Goal: Task Accomplishment & Management: Use online tool/utility

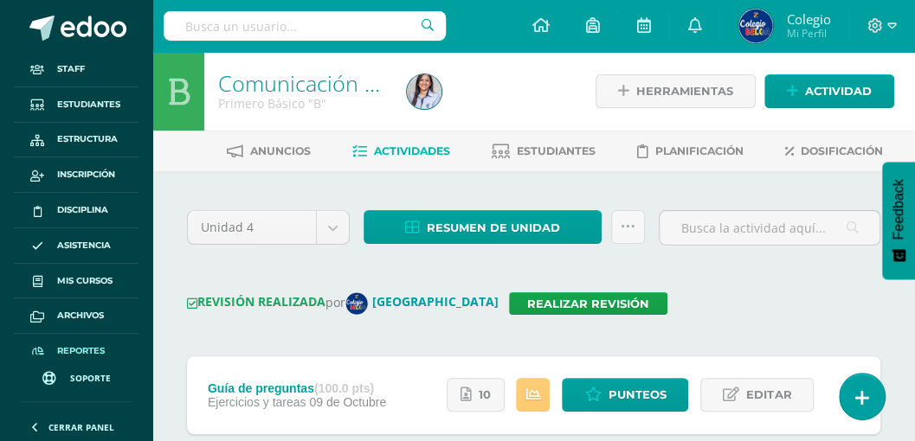
click at [79, 351] on span "Reportes" at bounding box center [81, 351] width 48 height 14
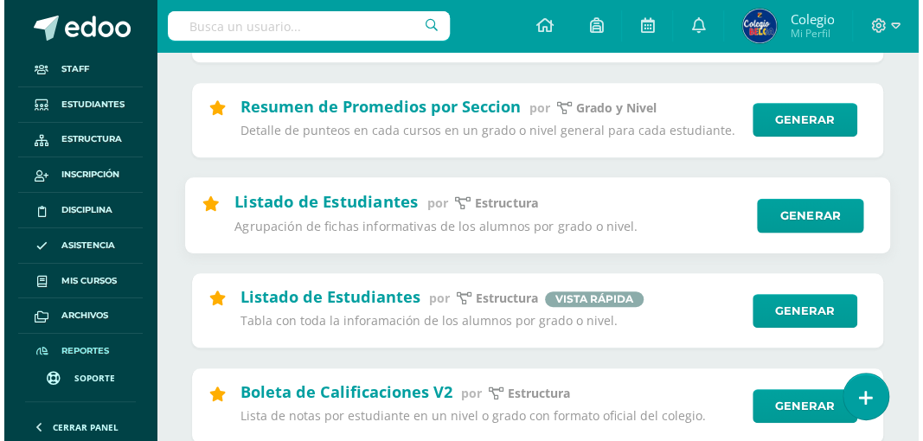
scroll to position [346, 0]
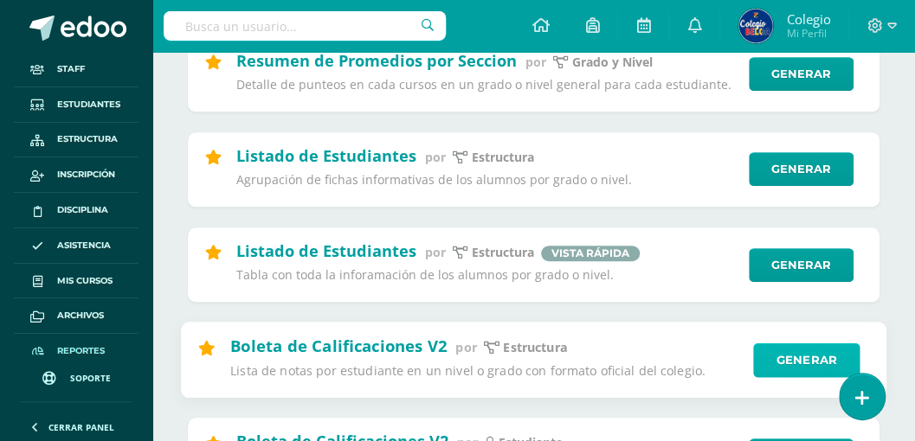
click at [787, 363] on link "Generar" at bounding box center [806, 360] width 106 height 35
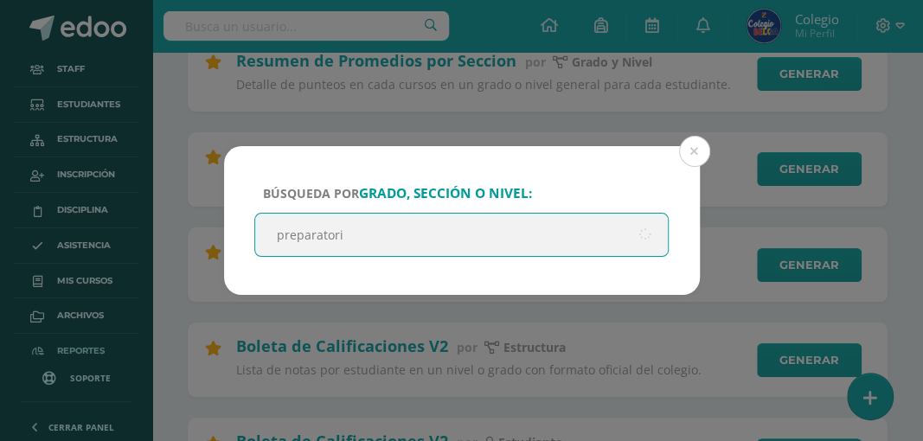
type input "preparatoria"
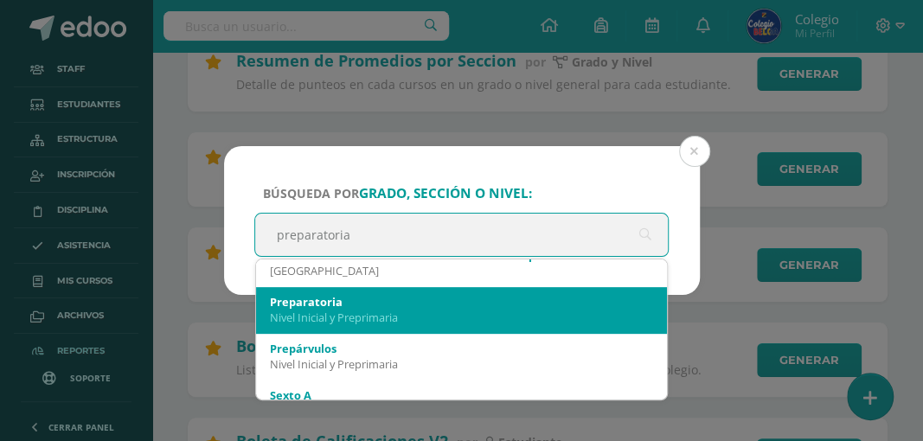
click at [333, 315] on div "Nivel Inicial y Preprimaria" at bounding box center [462, 318] width 384 height 16
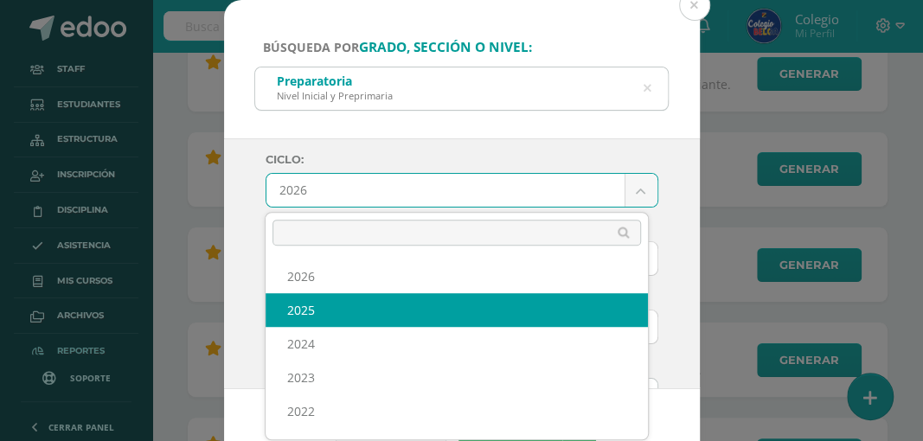
select select "6"
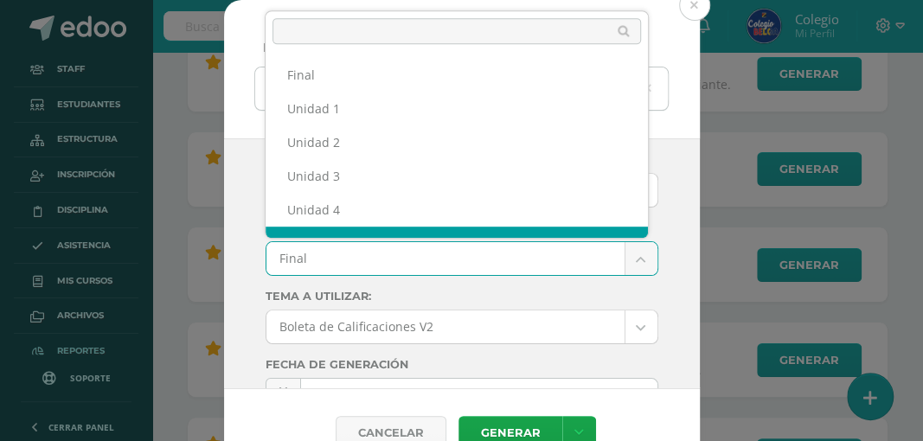
scroll to position [22, 0]
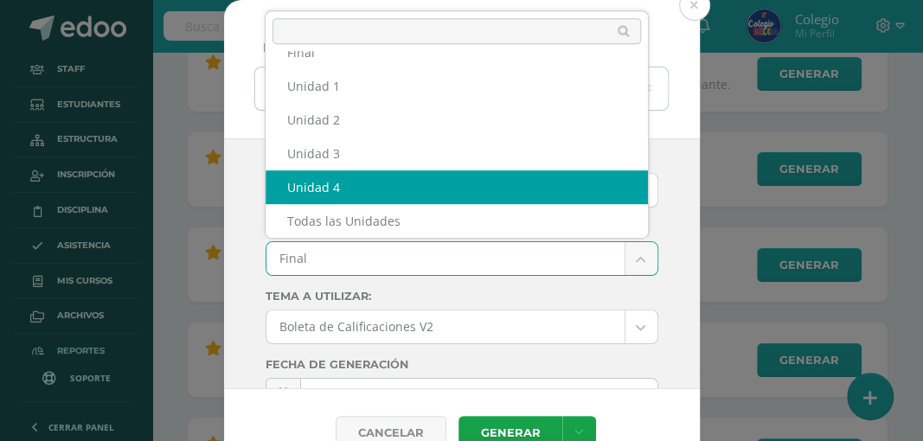
select select "Unidad 4"
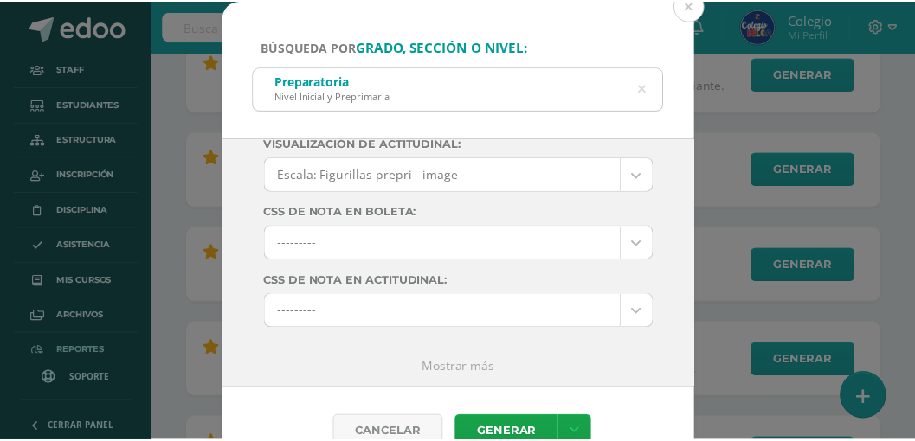
scroll to position [362, 0]
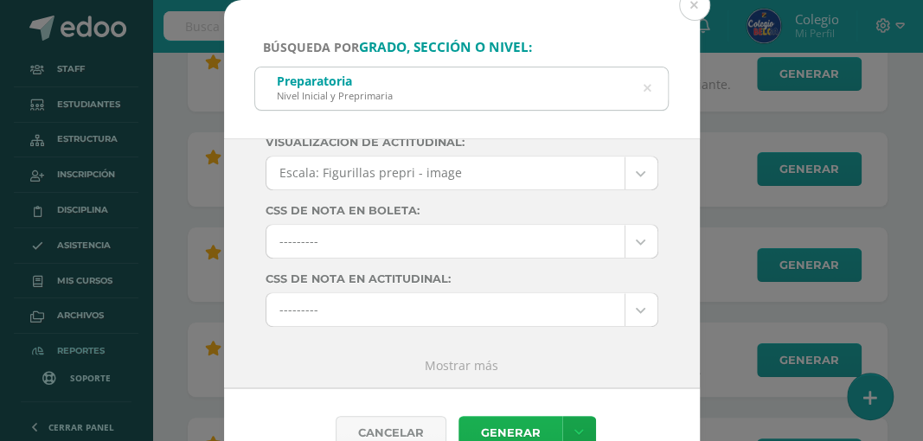
click at [493, 424] on link "Generar" at bounding box center [511, 433] width 104 height 34
click at [695, 6] on button at bounding box center [694, 5] width 31 height 31
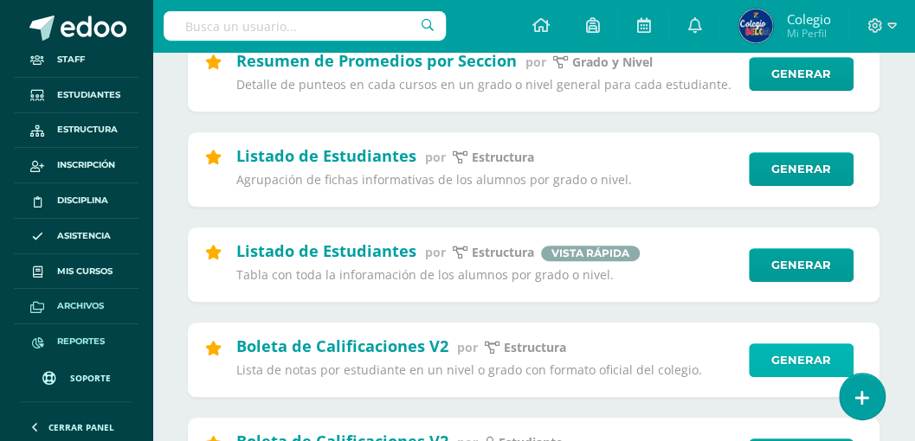
scroll to position [12, 0]
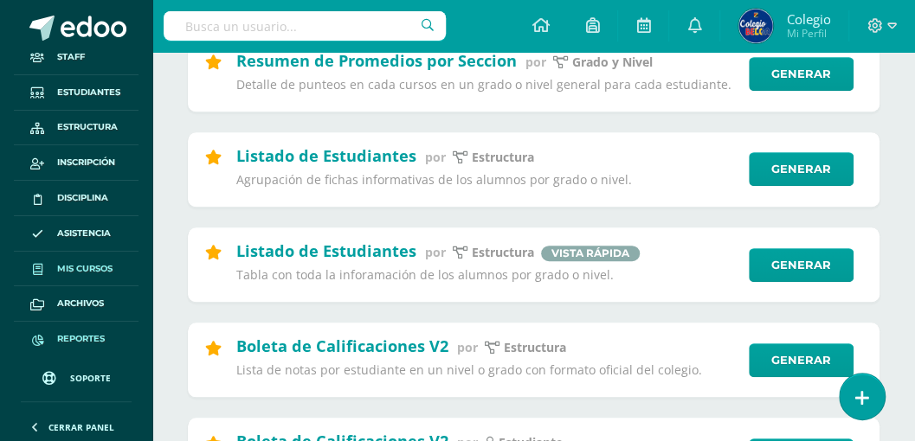
click at [75, 266] on span "Mis cursos" at bounding box center [84, 269] width 55 height 14
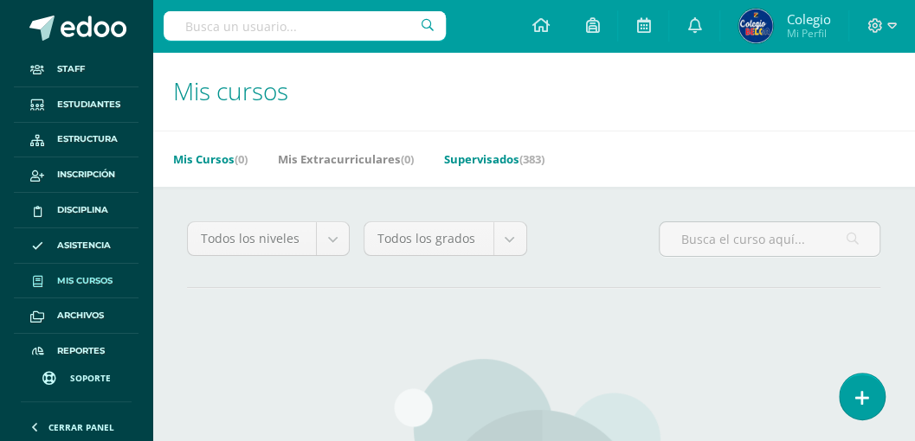
click at [487, 164] on link "Supervisados (383)" at bounding box center [494, 159] width 100 height 28
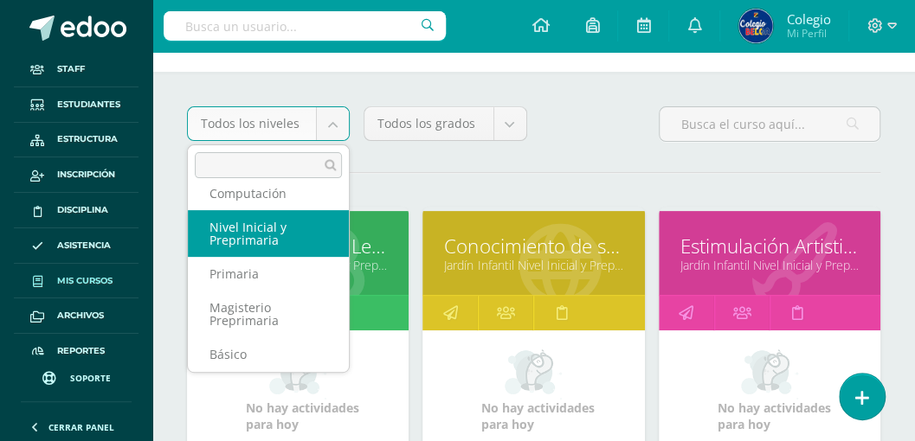
scroll to position [115, 0]
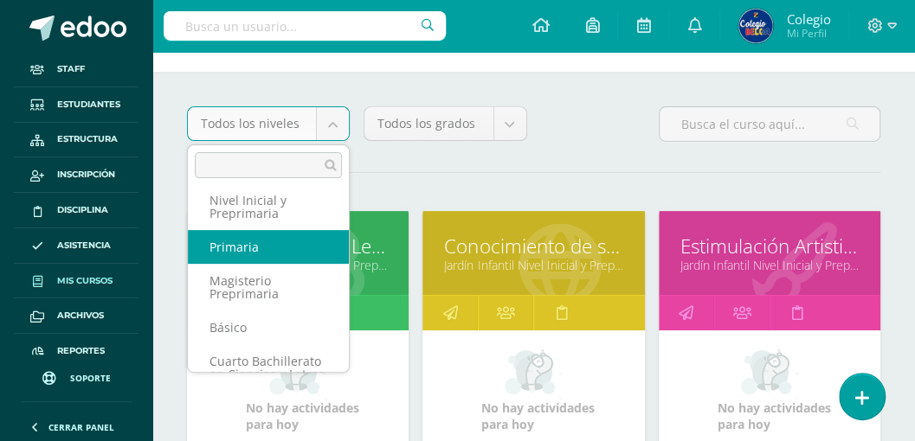
select select "29"
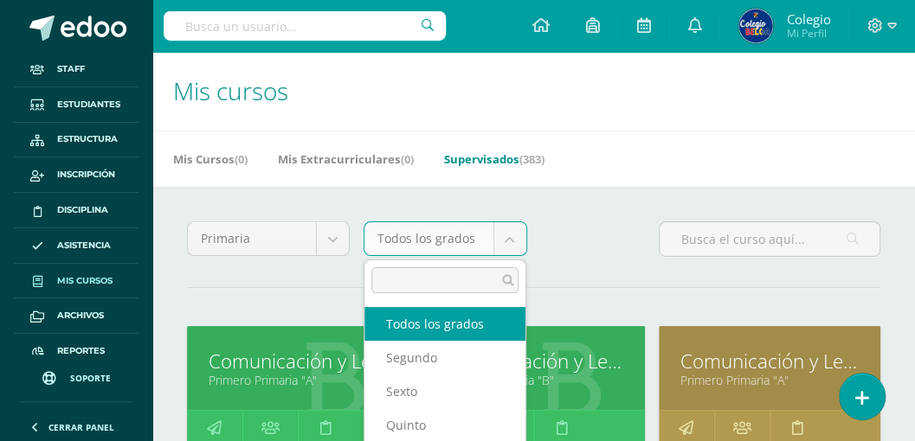
scroll to position [57, 0]
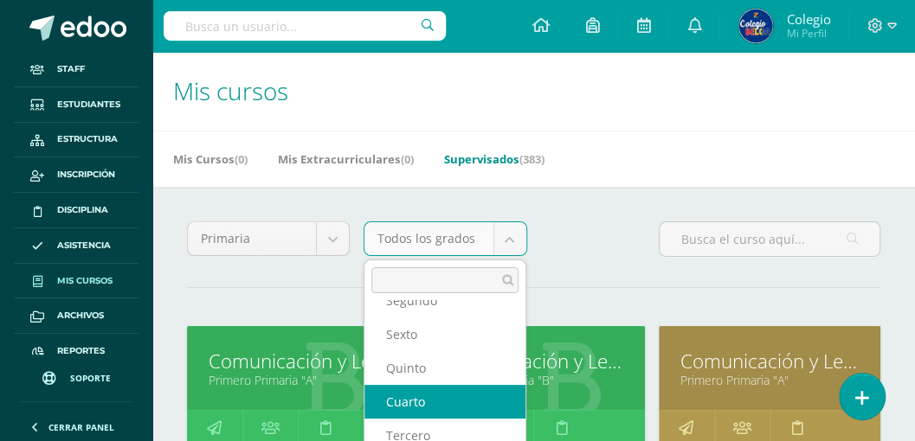
select select "89"
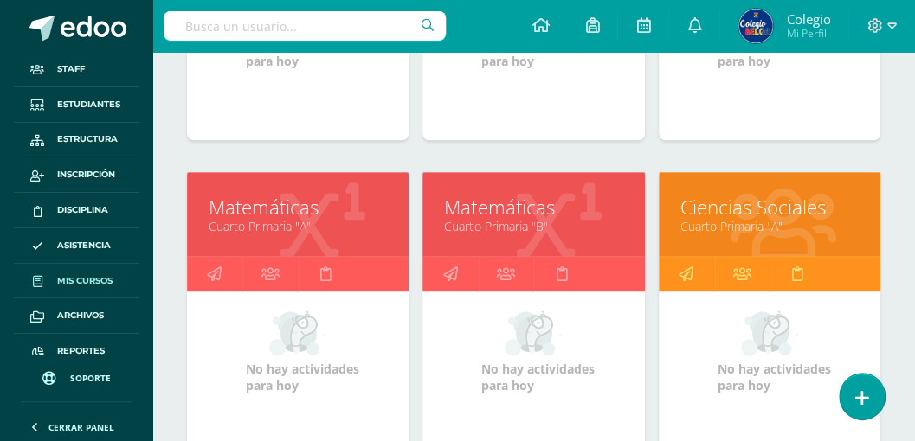
scroll to position [807, 0]
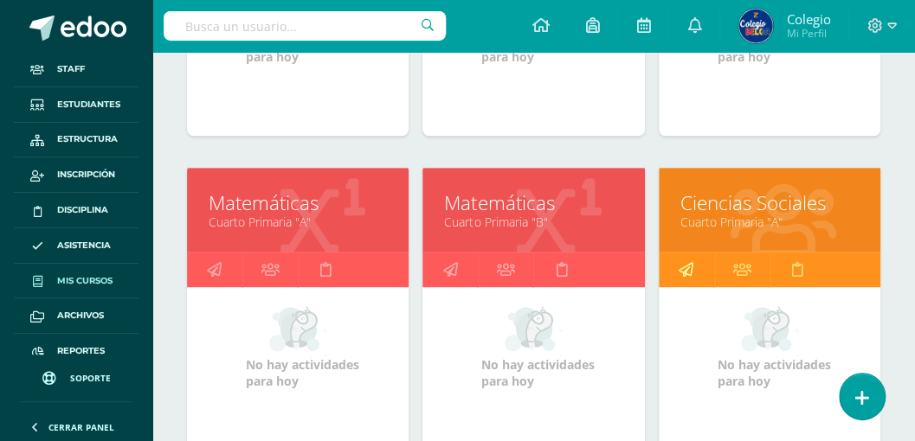
click at [682, 264] on icon at bounding box center [685, 270] width 15 height 34
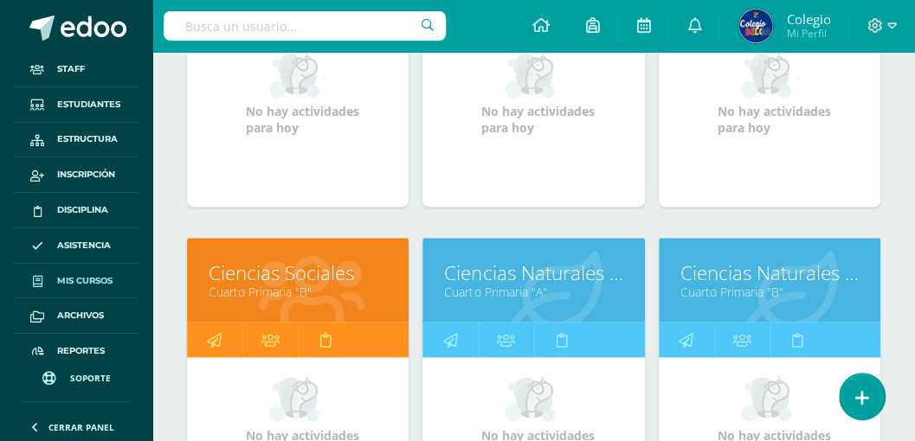
scroll to position [1073, 0]
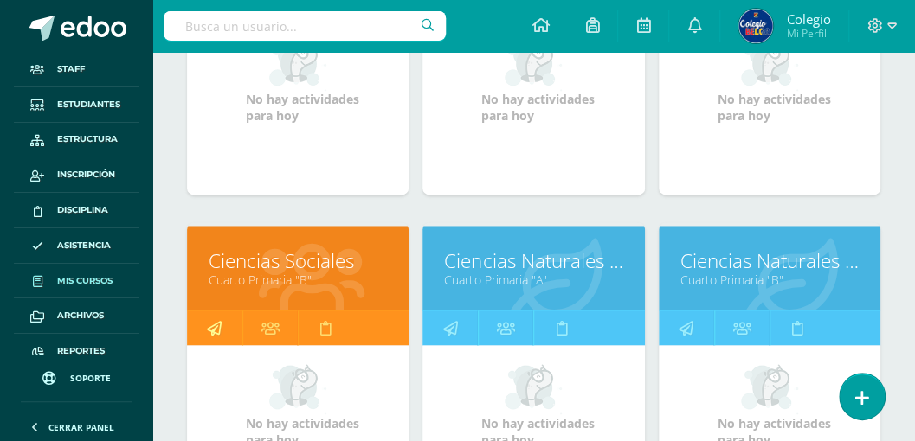
click at [209, 321] on icon at bounding box center [214, 328] width 15 height 34
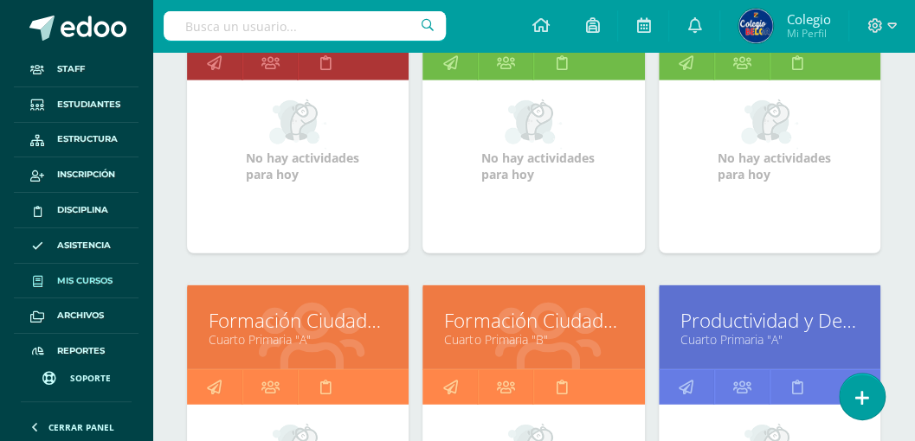
scroll to position [2053, 0]
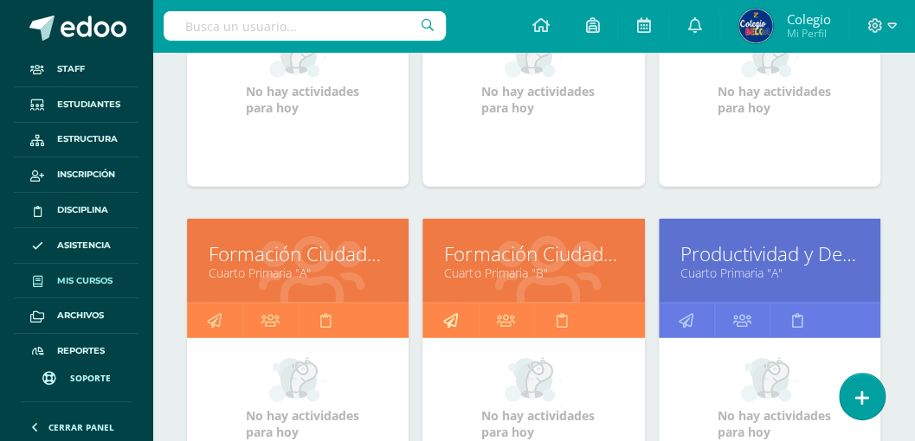
click at [452, 308] on icon at bounding box center [449, 321] width 15 height 34
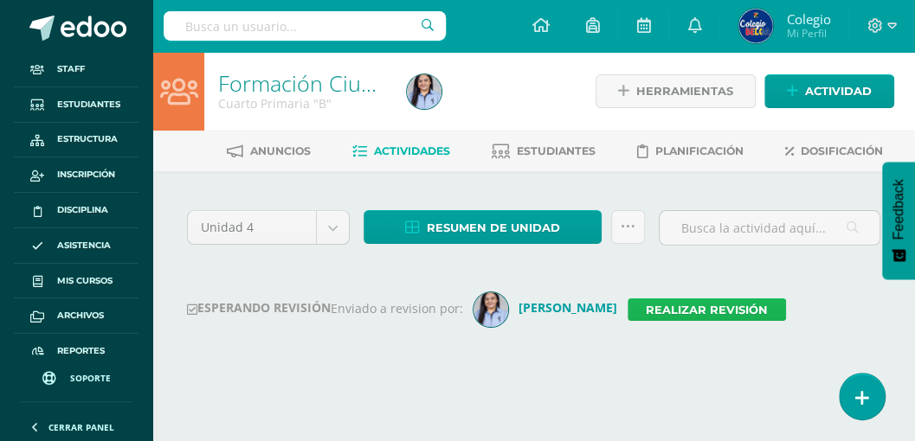
click at [636, 310] on link "Realizar revisión" at bounding box center [706, 309] width 158 height 22
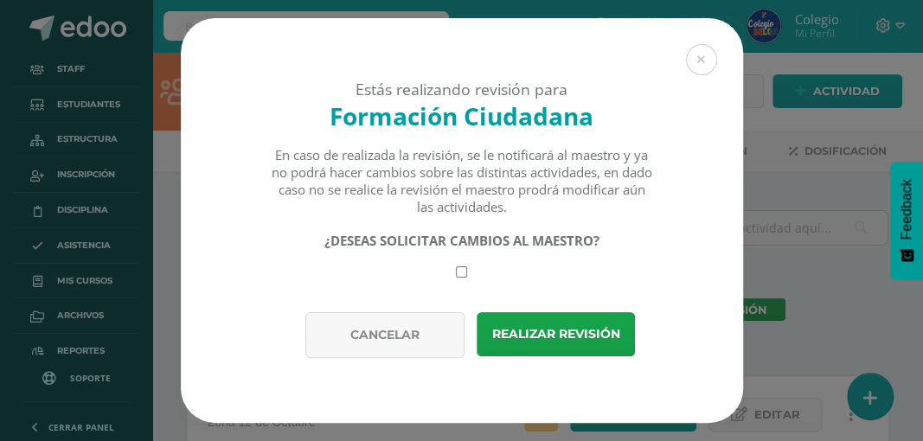
click at [462, 276] on input "checkbox" at bounding box center [461, 271] width 11 height 11
checkbox input "true"
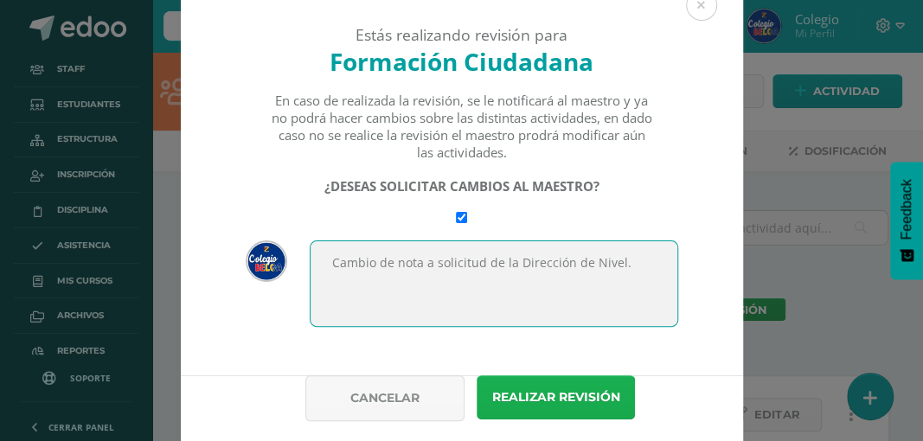
scroll to position [57, 0]
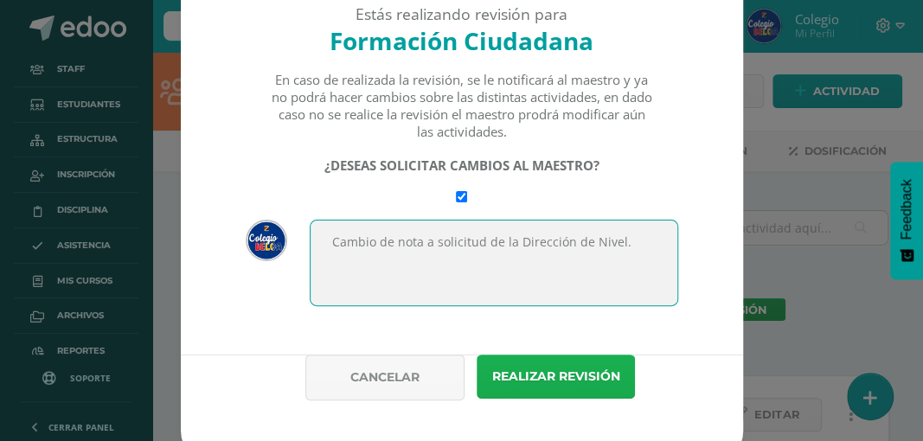
type textarea "Cambio de nota a solicitud de la Dirección de Nivel."
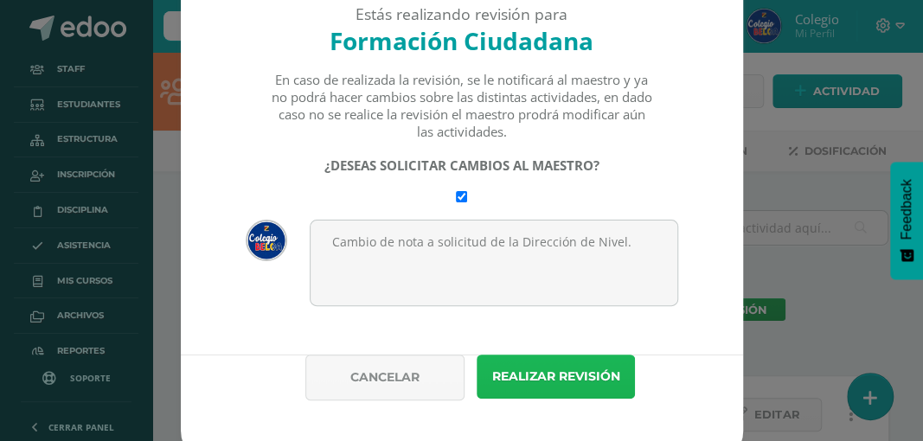
click at [540, 388] on button "Realizar revisión" at bounding box center [556, 377] width 158 height 44
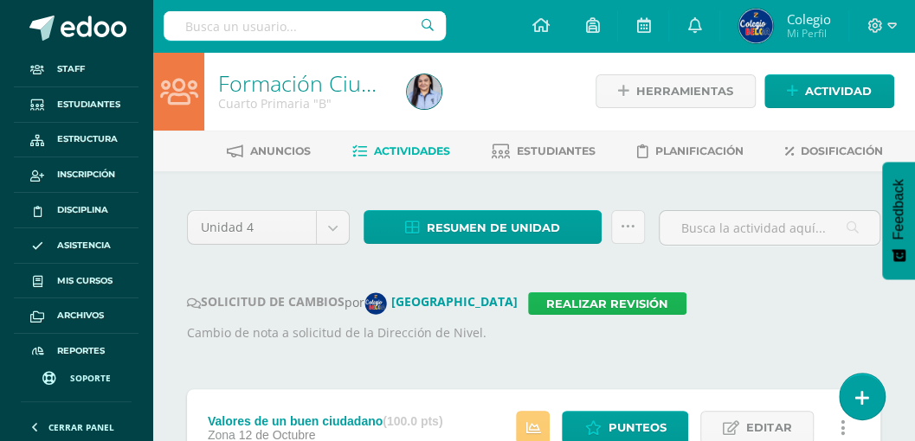
click at [536, 292] on link "Realizar revisión" at bounding box center [607, 303] width 158 height 22
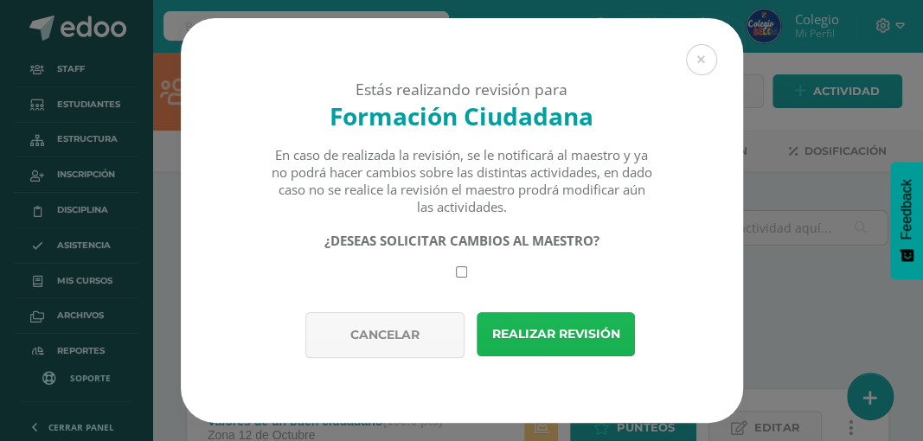
click at [533, 322] on button "Realizar revisión" at bounding box center [556, 334] width 158 height 44
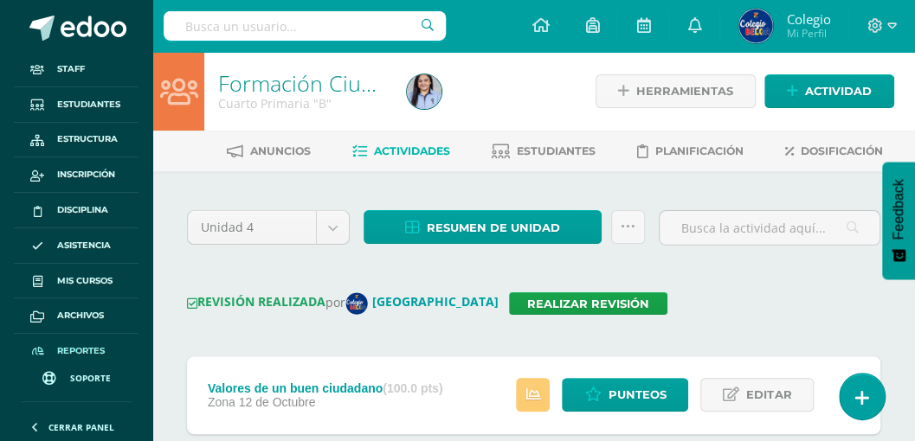
click at [74, 346] on span "Reportes" at bounding box center [81, 351] width 48 height 14
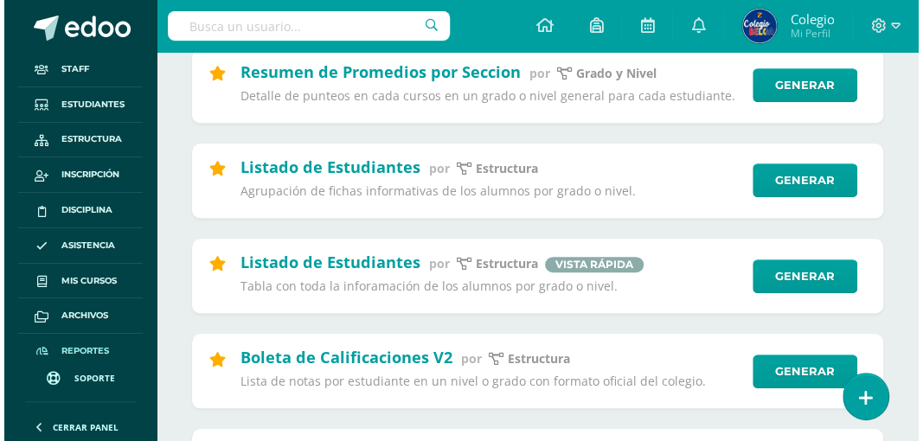
scroll to position [346, 0]
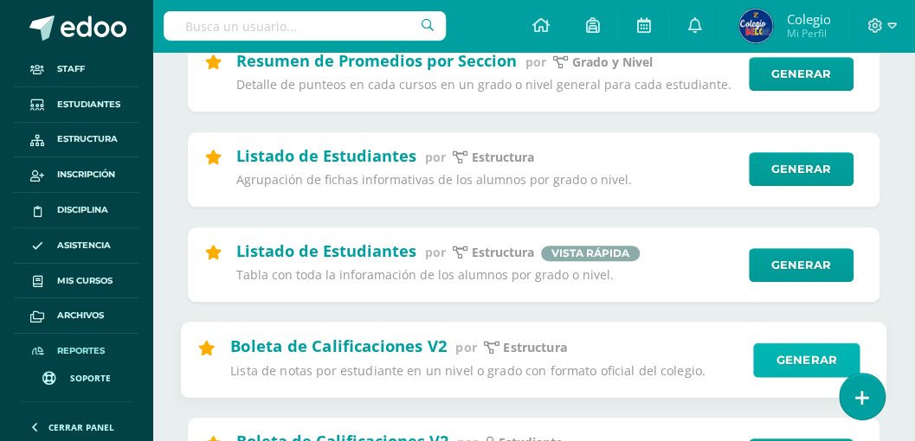
click at [779, 358] on link "Generar" at bounding box center [806, 360] width 106 height 35
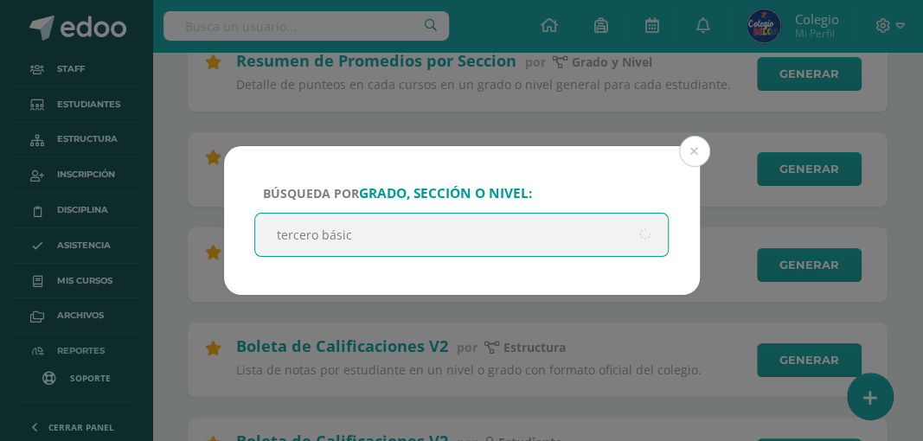
type input "tercero básico"
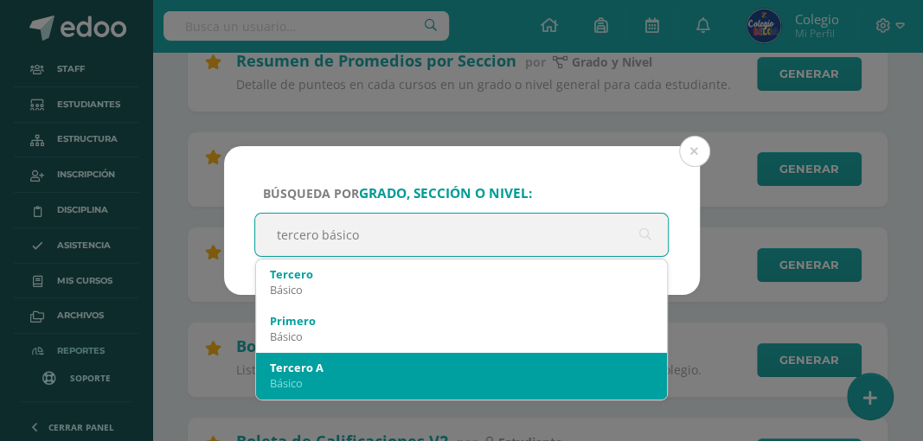
click at [378, 381] on div "Básico" at bounding box center [462, 384] width 384 height 16
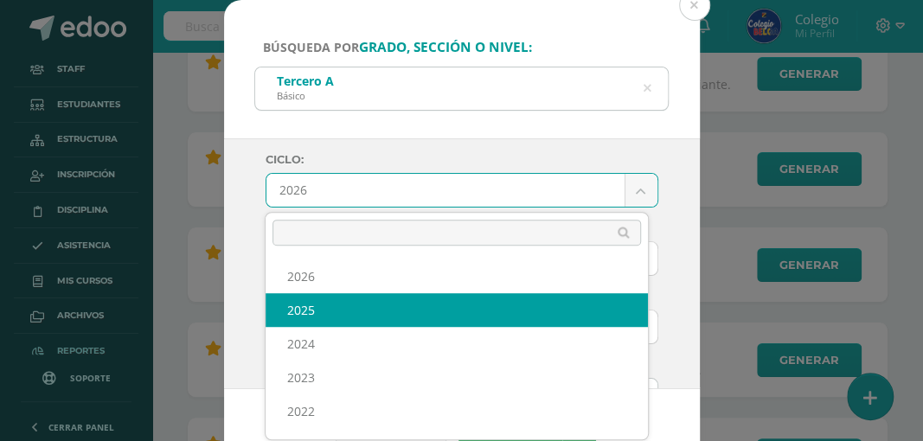
select select "6"
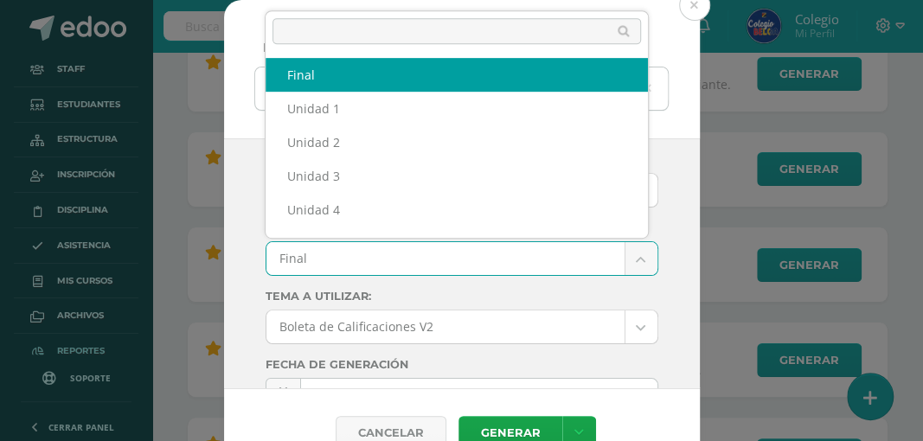
scroll to position [22, 0]
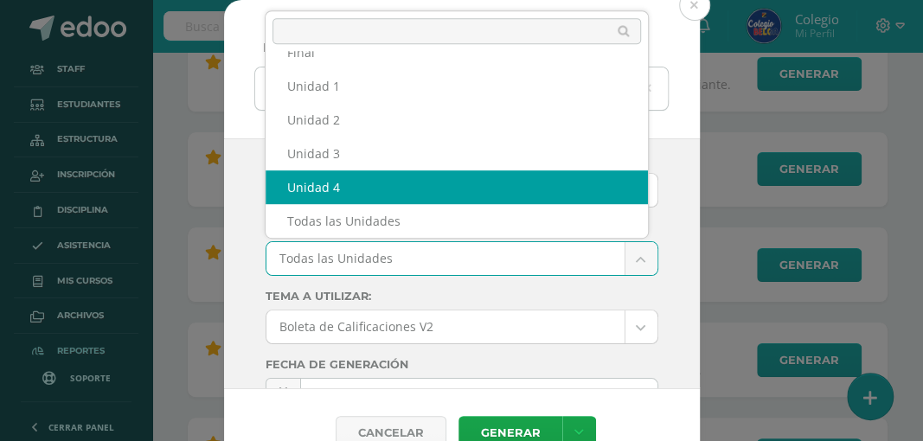
select select "Unidad 4"
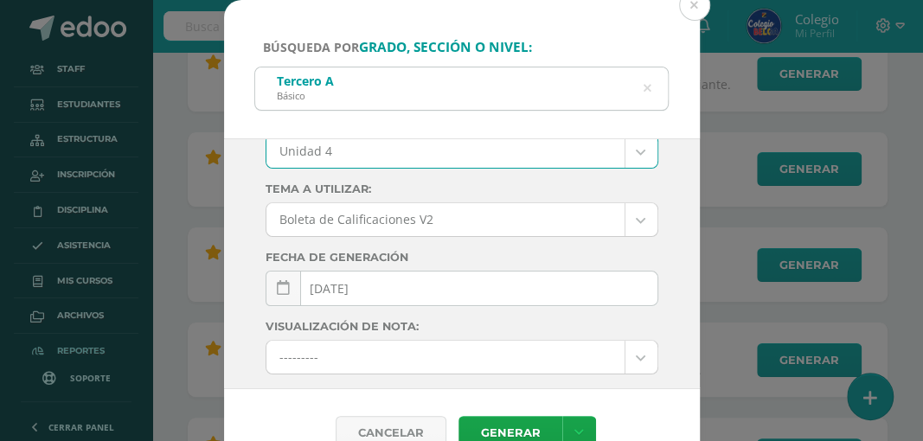
scroll to position [115, 0]
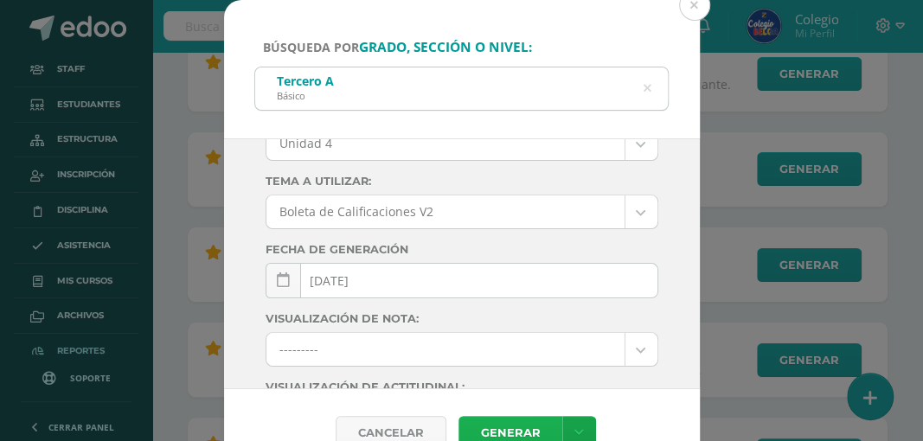
click at [485, 421] on link "Generar" at bounding box center [511, 433] width 104 height 34
click at [646, 88] on icon at bounding box center [647, 88] width 36 height 36
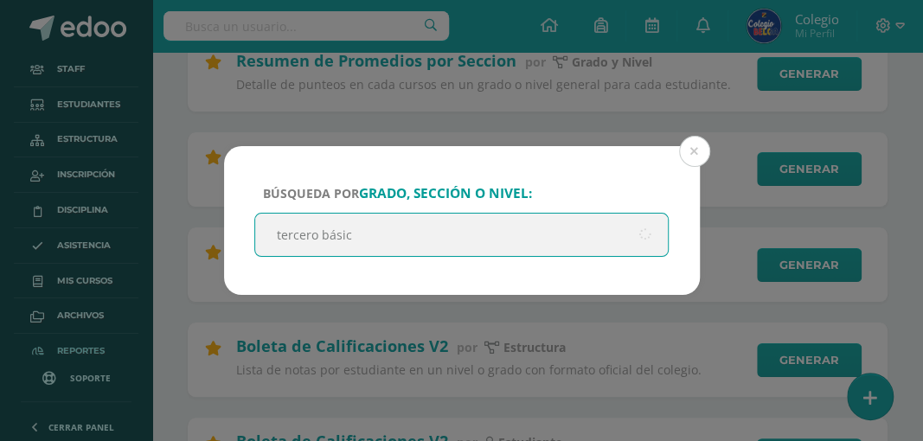
type input "tercero básico"
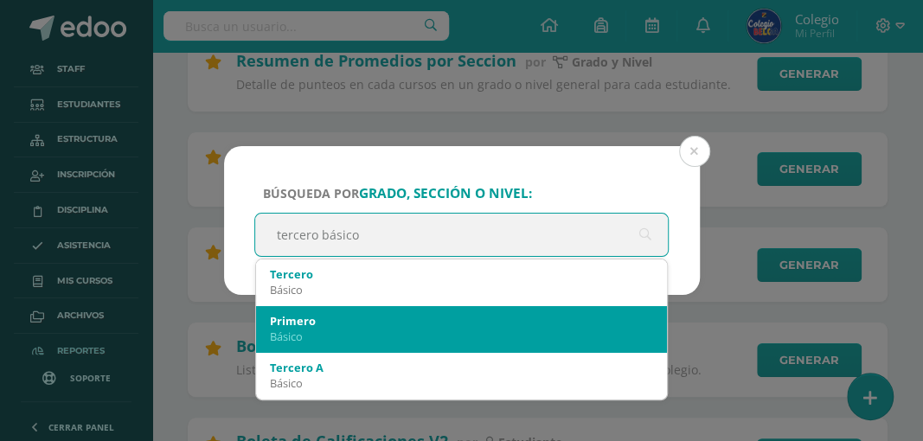
scroll to position [57, 0]
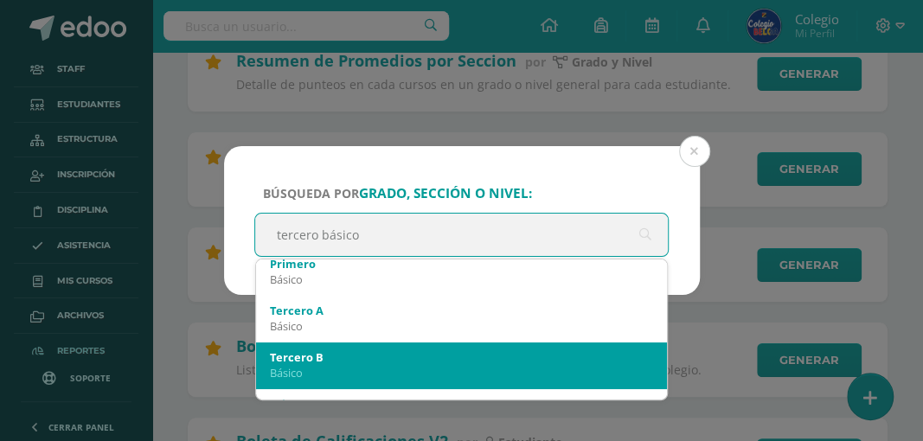
click at [344, 369] on div "Básico" at bounding box center [462, 373] width 384 height 16
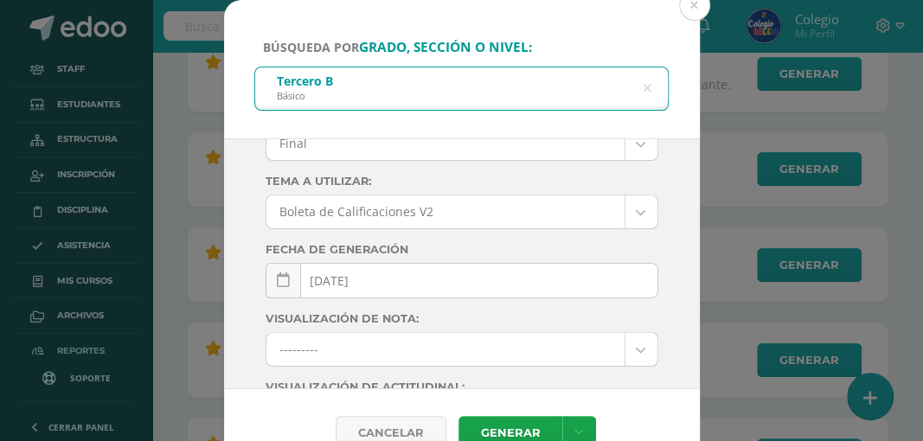
scroll to position [0, 0]
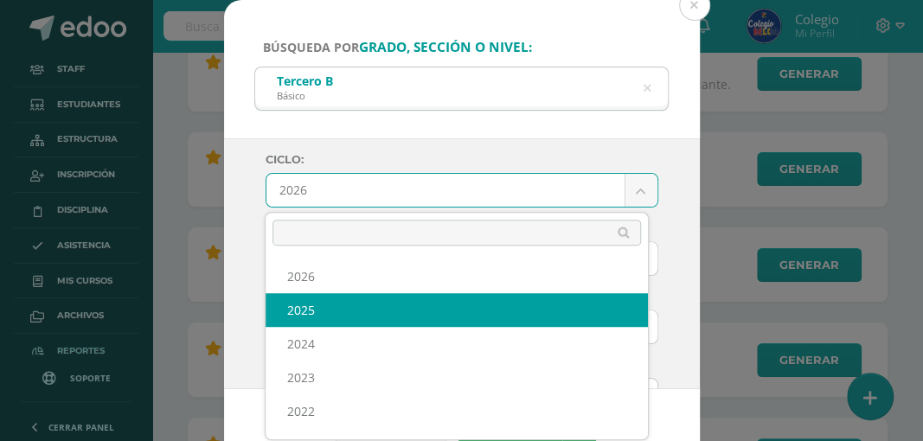
select select "6"
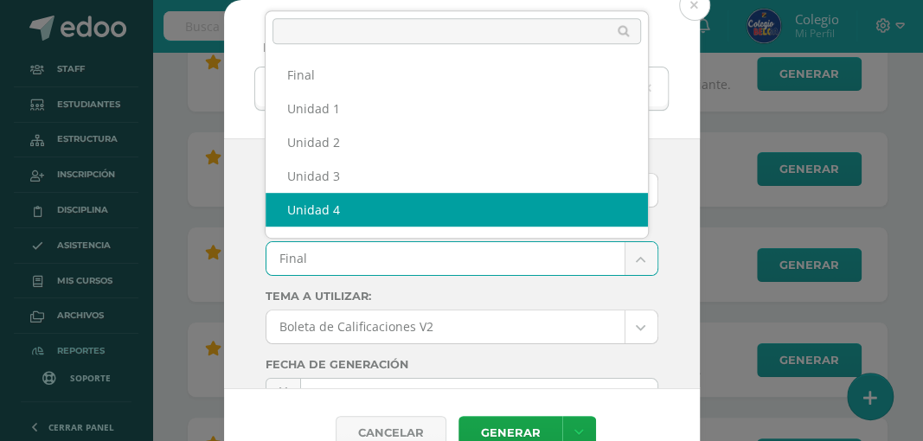
select select "Unidad 4"
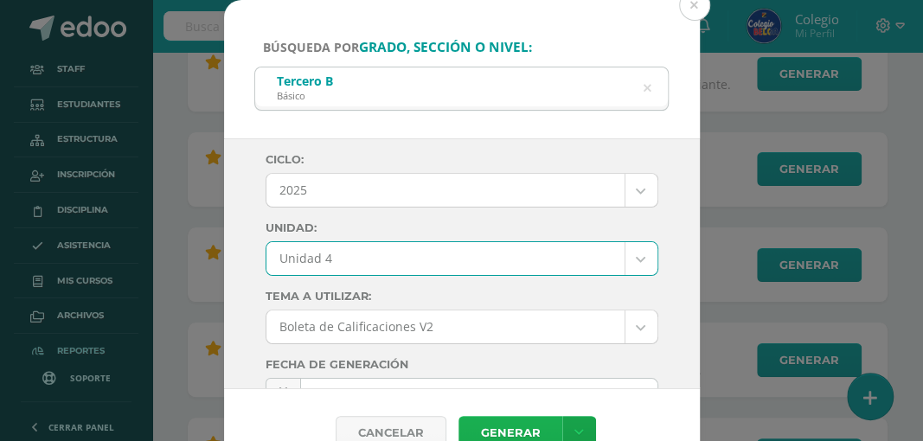
click at [489, 431] on link "Generar" at bounding box center [511, 433] width 104 height 34
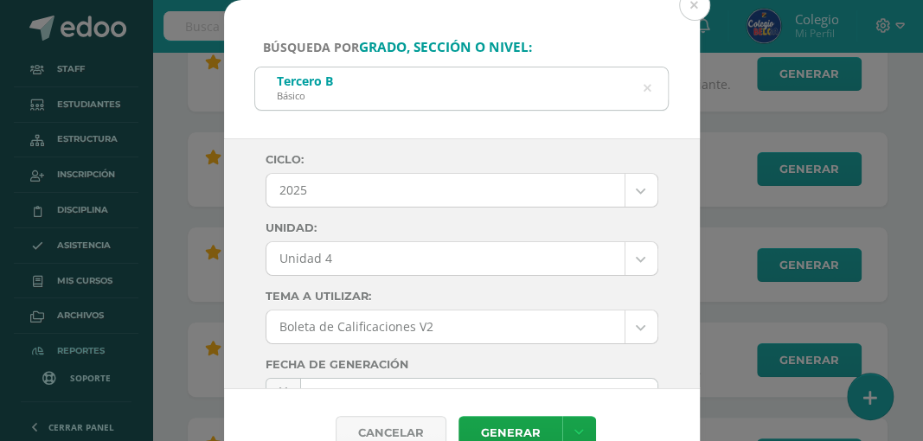
click at [645, 88] on icon at bounding box center [647, 89] width 44 height 8
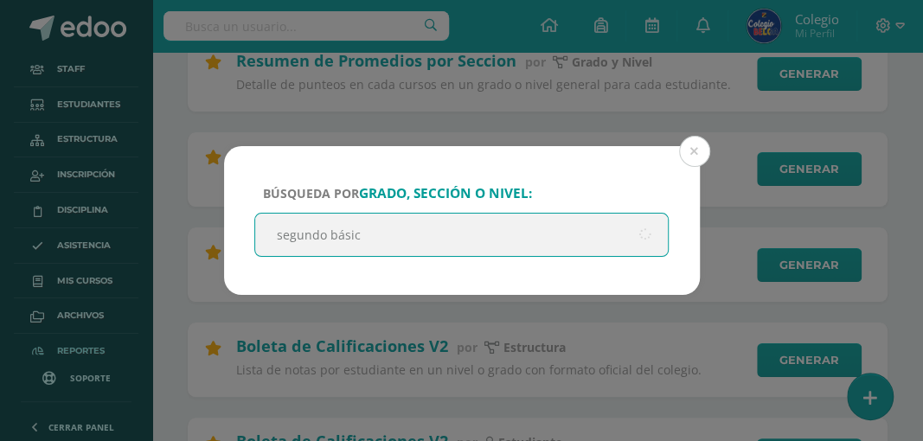
type input "segundo básico"
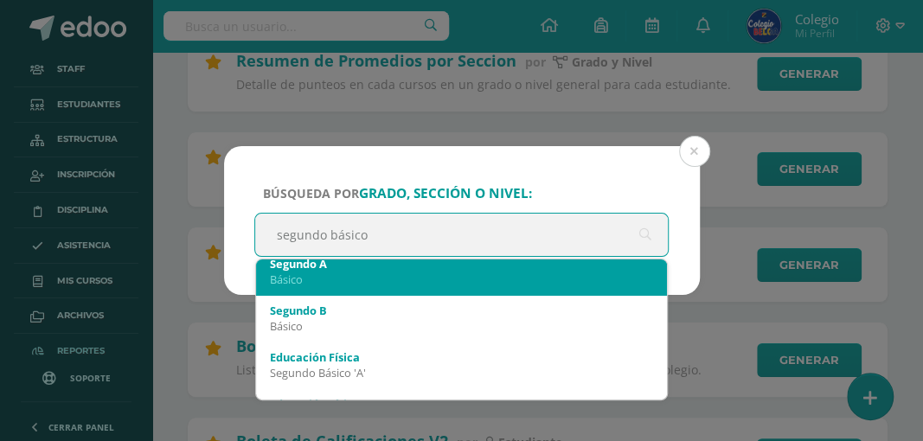
click at [338, 275] on div "Básico" at bounding box center [462, 280] width 384 height 16
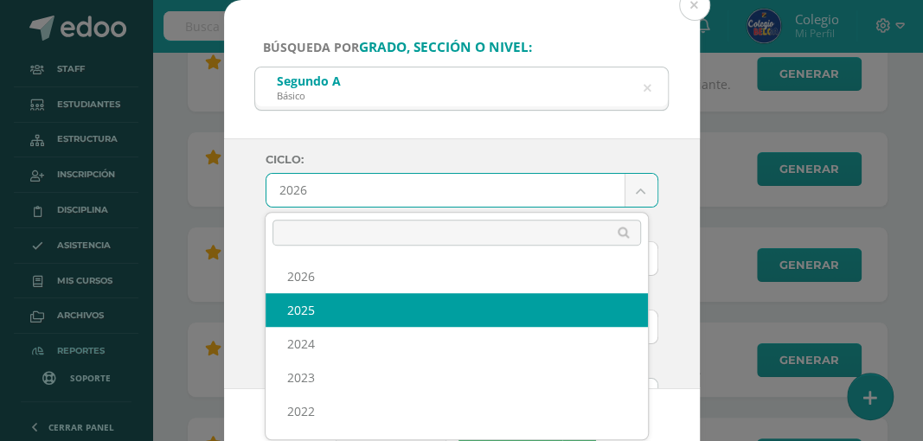
select select "6"
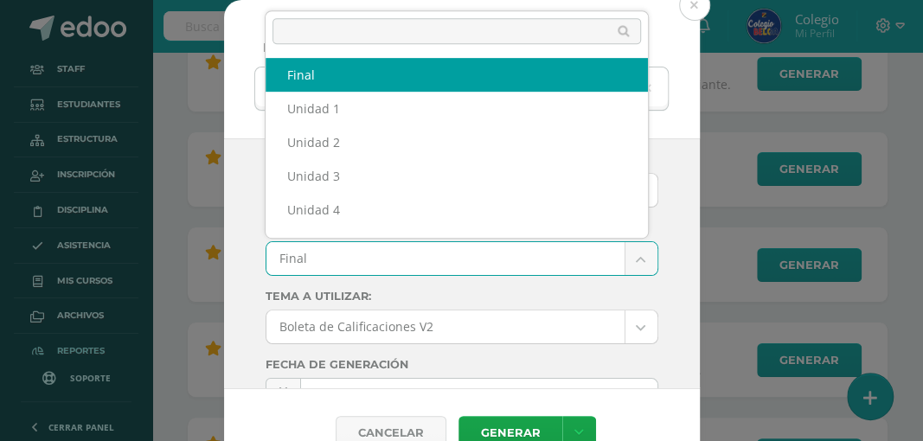
scroll to position [22, 0]
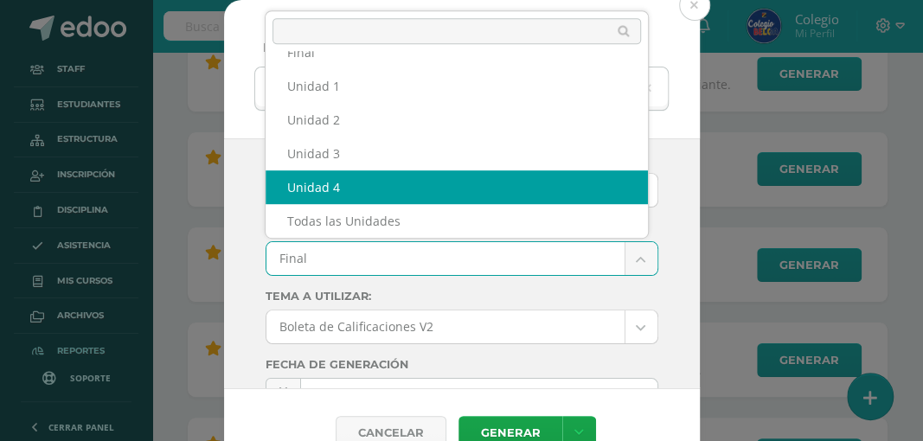
select select "Unidad 4"
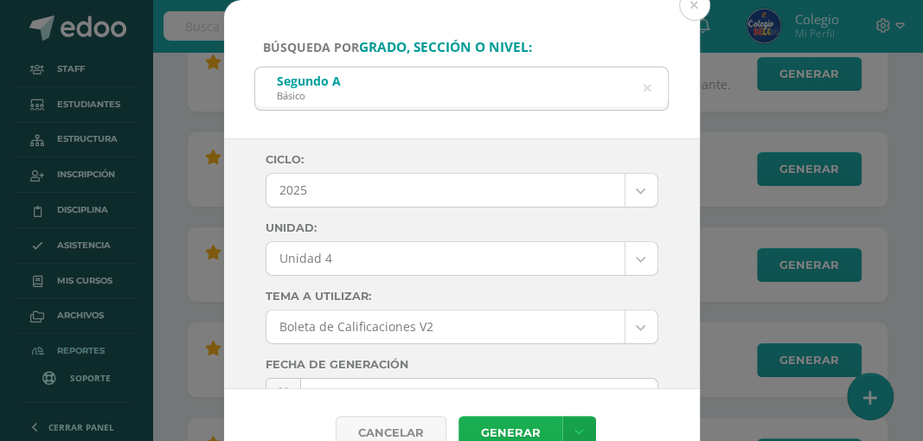
click at [491, 426] on link "Generar" at bounding box center [511, 433] width 104 height 34
click at [644, 86] on icon at bounding box center [647, 89] width 44 height 8
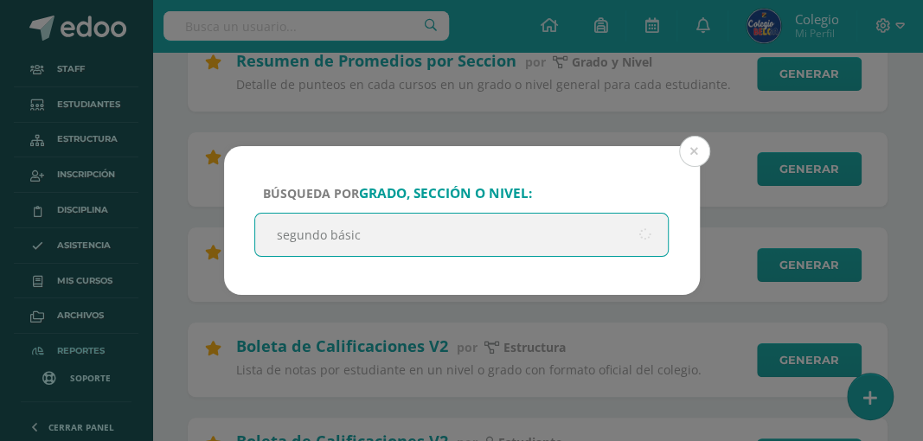
type input "segundo básico"
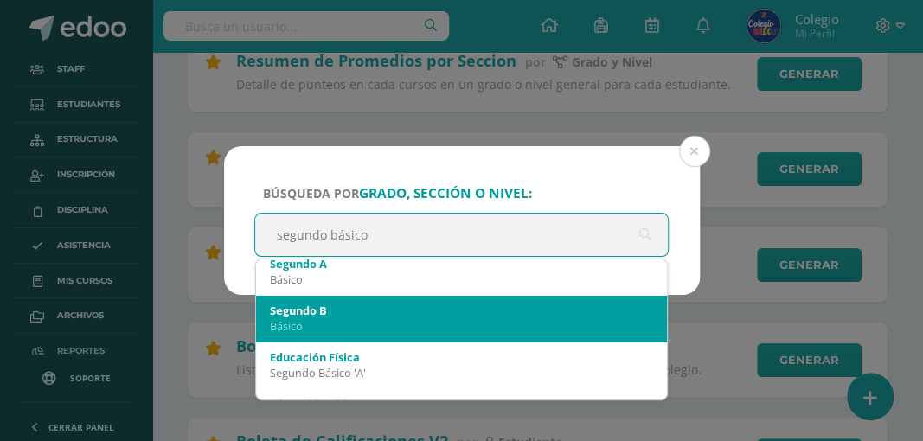
click at [386, 314] on div "Segundo B" at bounding box center [462, 311] width 384 height 16
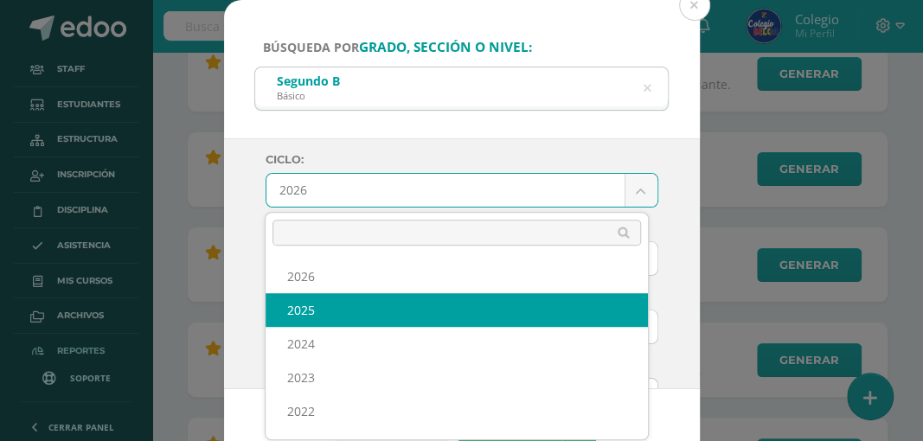
select select "6"
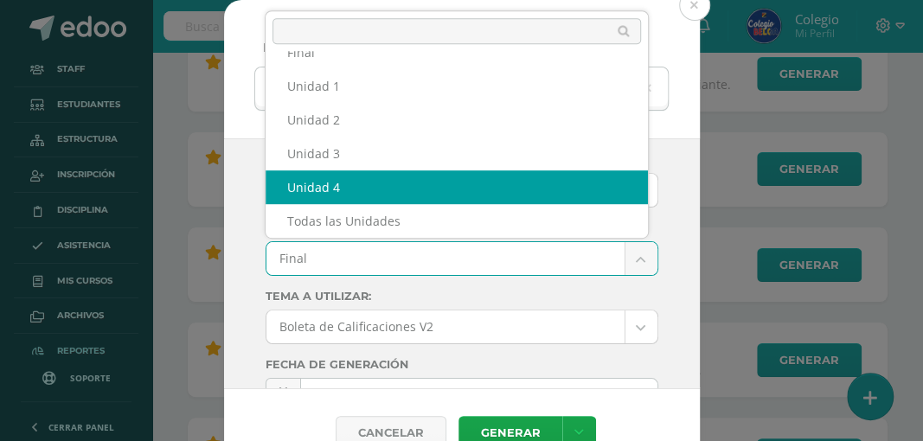
select select "Unidad 4"
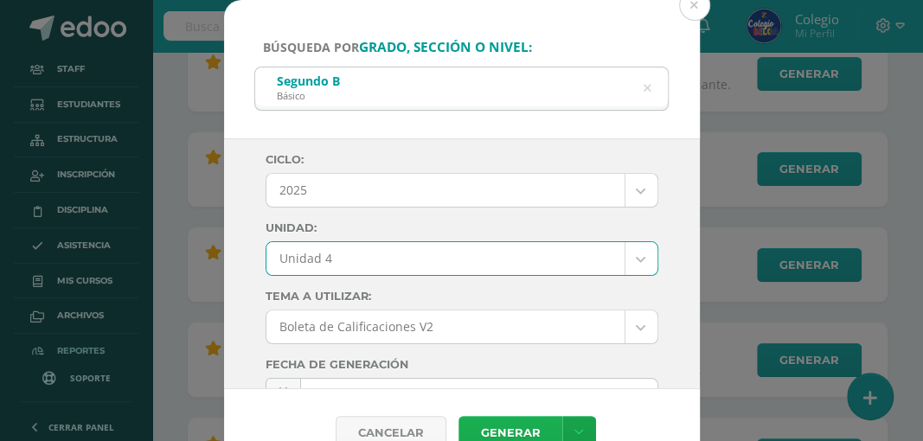
click at [516, 435] on link "Generar" at bounding box center [511, 433] width 104 height 34
